Goal: Task Accomplishment & Management: Manage account settings

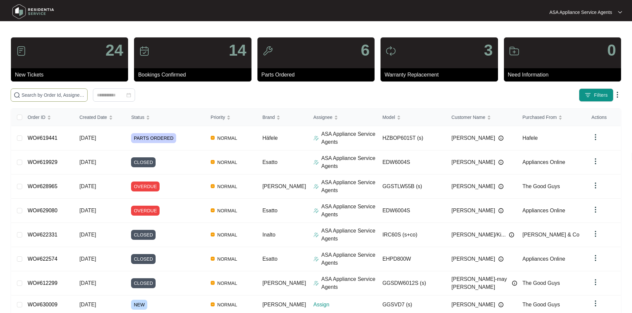
click at [85, 92] on input "text" at bounding box center [53, 95] width 63 height 7
paste input "630009"
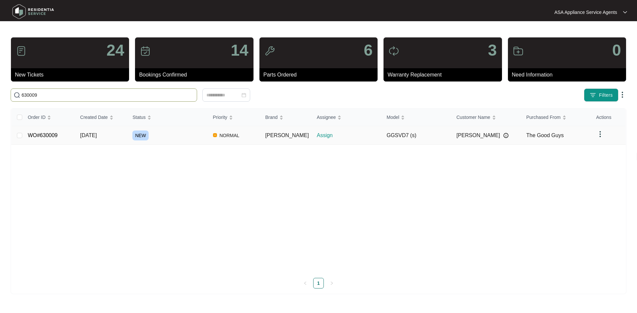
type input "630009"
click at [157, 132] on div "NEW" at bounding box center [169, 136] width 75 height 10
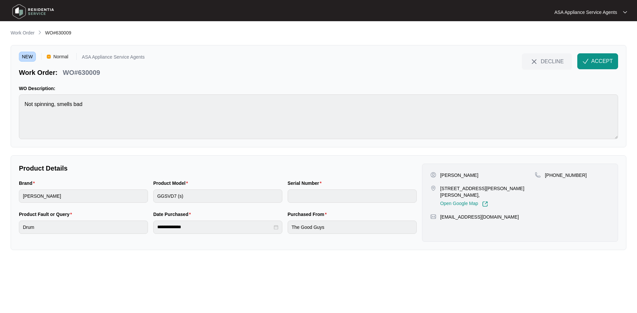
click at [459, 174] on p "[PERSON_NAME]" at bounding box center [459, 175] width 38 height 7
copy p "[PERSON_NAME]"
click at [448, 176] on p "[PERSON_NAME]" at bounding box center [459, 175] width 38 height 7
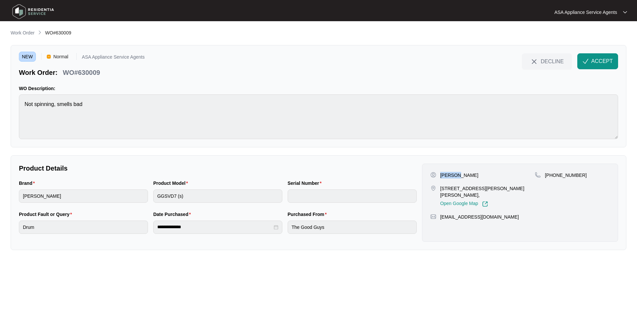
copy p "[PERSON_NAME]"
drag, startPoint x: 439, startPoint y: 187, endPoint x: 475, endPoint y: 192, distance: 35.8
click at [475, 192] on div "[STREET_ADDRESS][PERSON_NAME][PERSON_NAME], Open Google Map" at bounding box center [482, 196] width 105 height 22
copy p "5 [PERSON_NAME] mews"
click at [483, 187] on p "[STREET_ADDRESS][PERSON_NAME][PERSON_NAME]," at bounding box center [487, 191] width 95 height 13
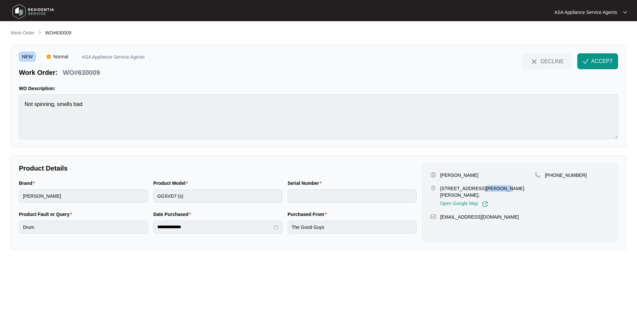
click at [483, 187] on p "[STREET_ADDRESS][PERSON_NAME][PERSON_NAME]," at bounding box center [487, 191] width 95 height 13
copy p "[PERSON_NAME]"
drag, startPoint x: 553, startPoint y: 176, endPoint x: 584, endPoint y: 183, distance: 31.7
click at [584, 183] on div "[PHONE_NUMBER]" at bounding box center [572, 189] width 75 height 35
copy p "447046960"
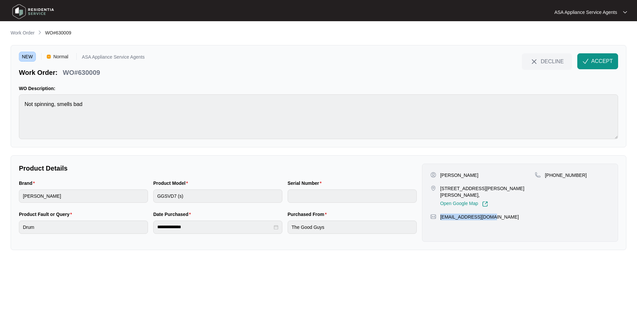
drag, startPoint x: 497, startPoint y: 210, endPoint x: 440, endPoint y: 211, distance: 57.7
click at [440, 214] on div "[EMAIL_ADDRESS][DOMAIN_NAME]" at bounding box center [519, 217] width 179 height 7
copy p "[EMAIL_ADDRESS][DOMAIN_NAME]"
click at [0, 105] on html "**********" at bounding box center [318, 156] width 637 height 313
drag, startPoint x: 63, startPoint y: 70, endPoint x: 111, endPoint y: 74, distance: 48.3
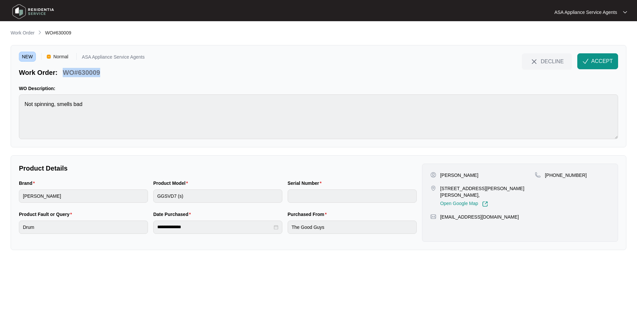
click at [111, 74] on div "Work Order: WO#630009" at bounding box center [82, 72] width 126 height 12
copy p "WO#630009"
click at [125, 201] on div "Brand [PERSON_NAME] Product Model GGSVD7 (s) Serial Number" at bounding box center [217, 195] width 403 height 31
click at [600, 58] on span "ACCEPT" at bounding box center [602, 61] width 22 height 8
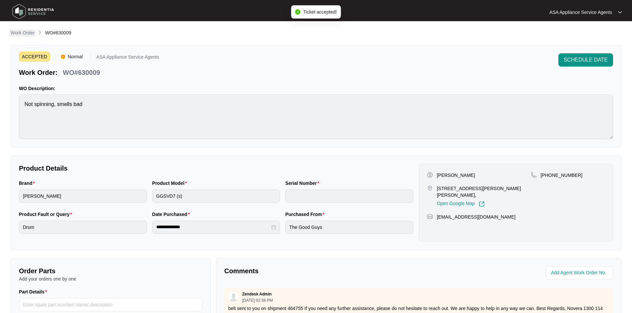
click at [26, 31] on p "Work Order" at bounding box center [23, 33] width 24 height 7
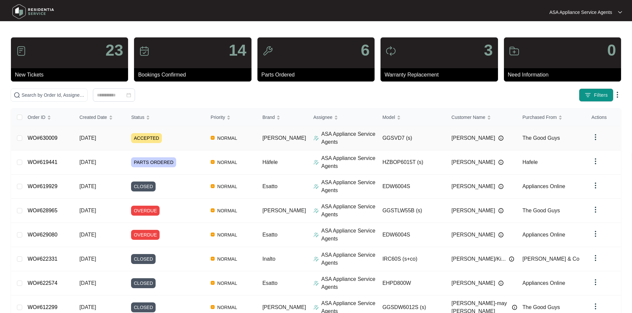
click at [146, 139] on span "ACCEPTED" at bounding box center [146, 138] width 31 height 10
